Goal: Information Seeking & Learning: Learn about a topic

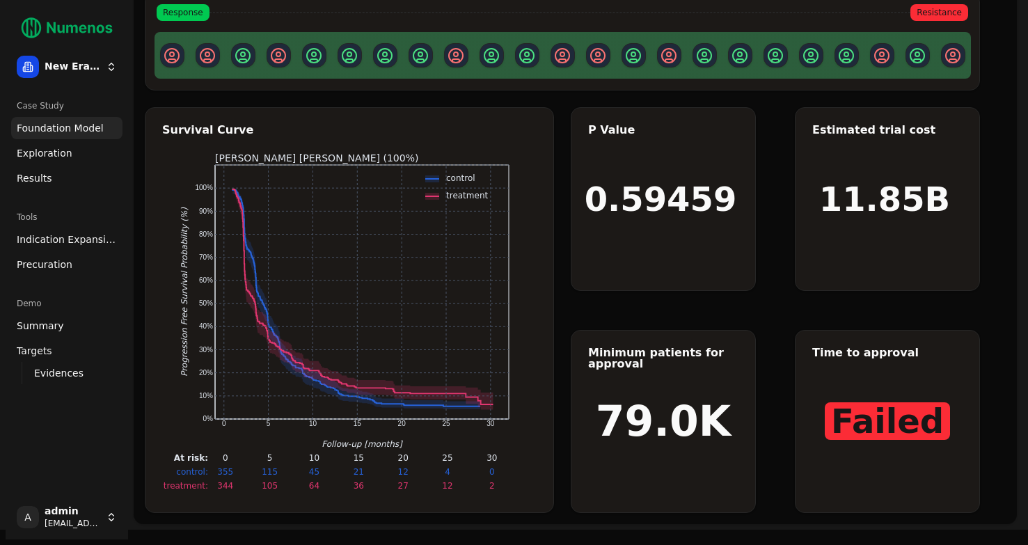
scroll to position [97, 0]
click at [76, 68] on html "New Era Therapeutics Case Study Foundation Model Exploration Results Tools Indi…" at bounding box center [514, 216] width 1028 height 626
click at [105, 69] on html "New Era Therapeutics Case Study Foundation Model Exploration Results Tools Indi…" at bounding box center [514, 216] width 1028 height 626
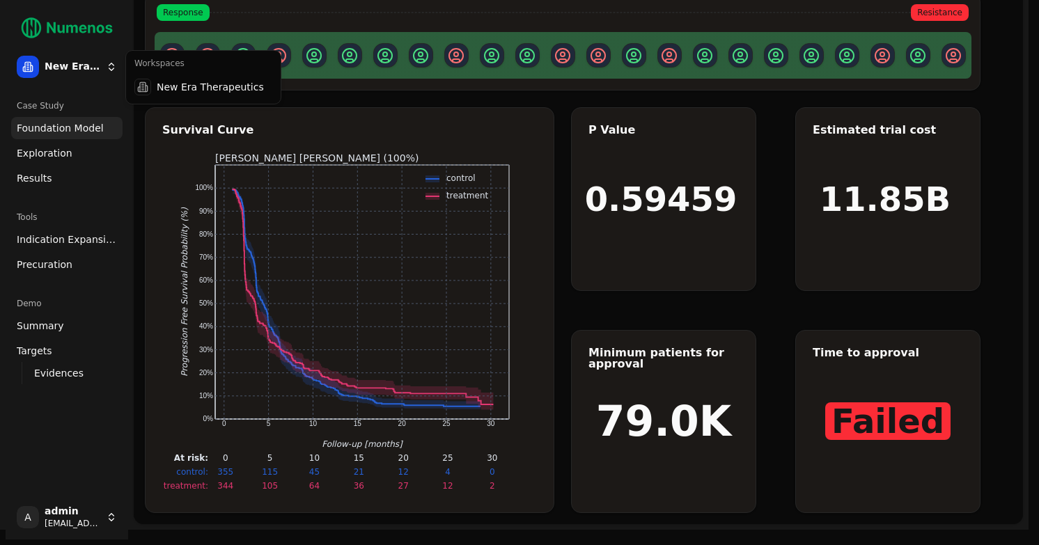
click at [105, 69] on html "New Era Therapeutics Case Study Foundation Model Exploration Results Tools Indi…" at bounding box center [519, 216] width 1039 height 626
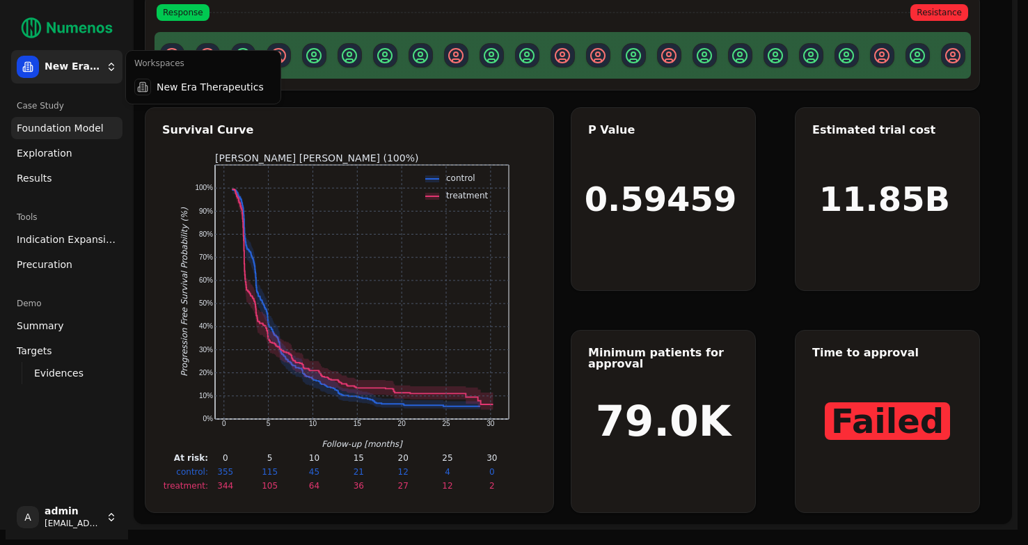
click at [65, 56] on html "New Era Therapeutics Case Study Foundation Model Exploration Results Tools Indi…" at bounding box center [514, 216] width 1028 height 626
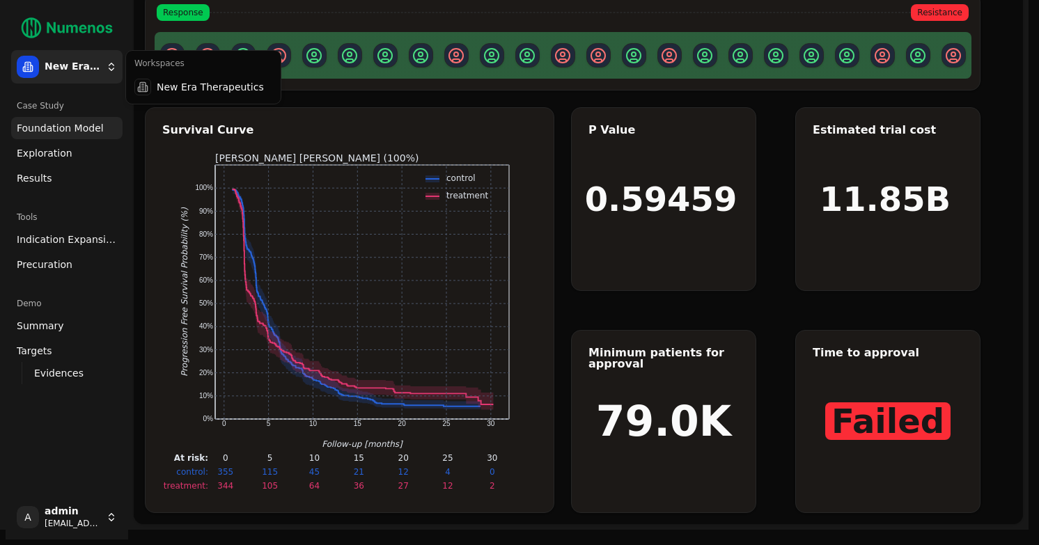
click at [65, 56] on html "New Era Therapeutics Case Study Foundation Model Exploration Results Tools Indi…" at bounding box center [519, 216] width 1039 height 626
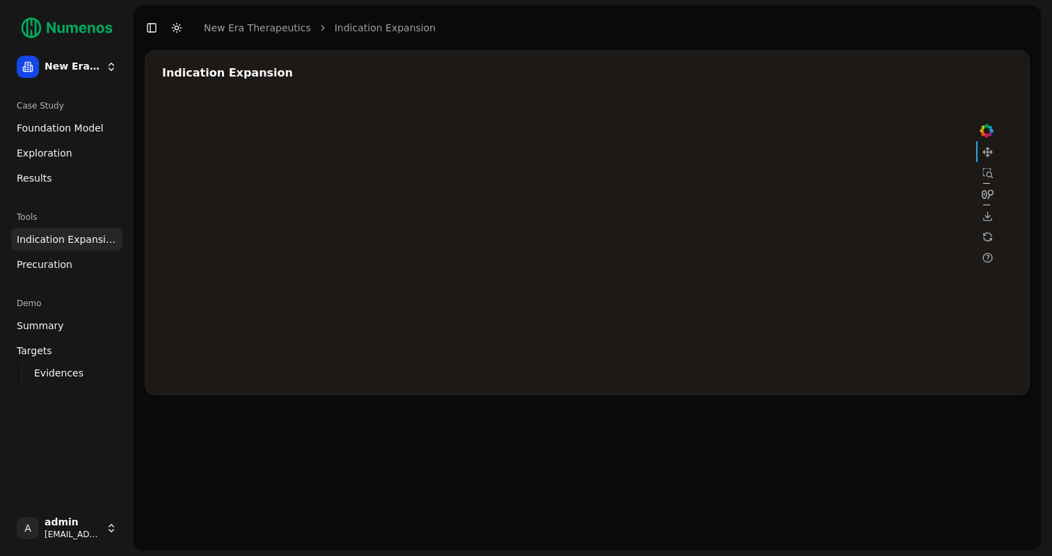
click at [88, 73] on html "New Era Therapeutics Case Study Foundation Model Exploration Results Tools Indi…" at bounding box center [526, 278] width 1052 height 556
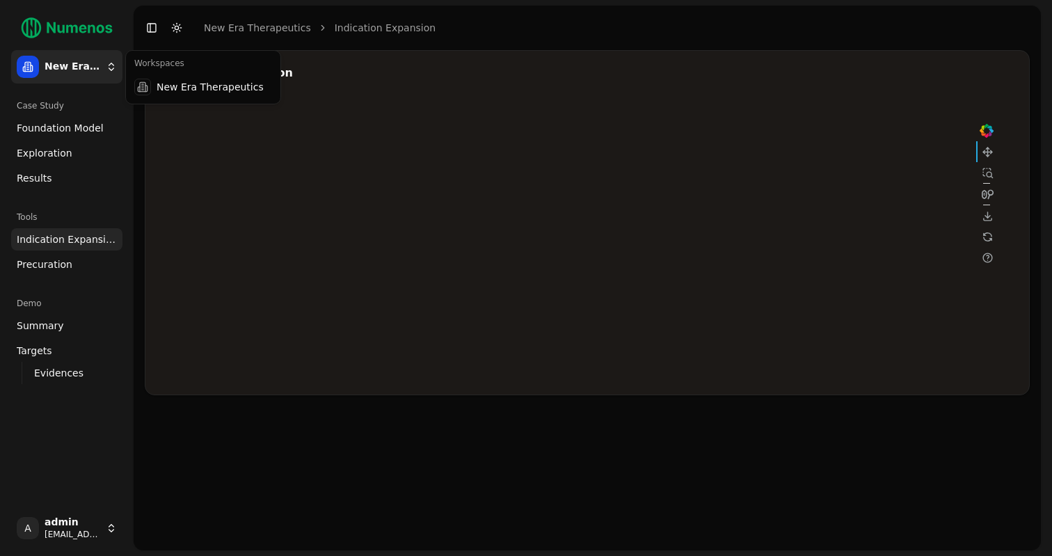
click at [88, 73] on html "New Era Therapeutics Case Study Foundation Model Exploration Results Tools Indi…" at bounding box center [526, 278] width 1052 height 556
